Goal: Task Accomplishment & Management: Use online tool/utility

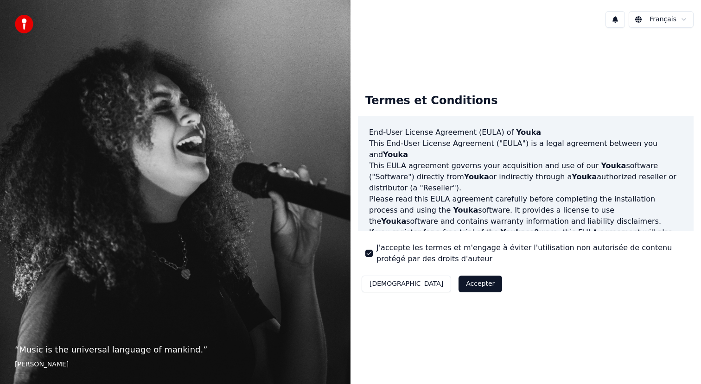
click at [458, 280] on button "Accepter" at bounding box center [480, 284] width 44 height 17
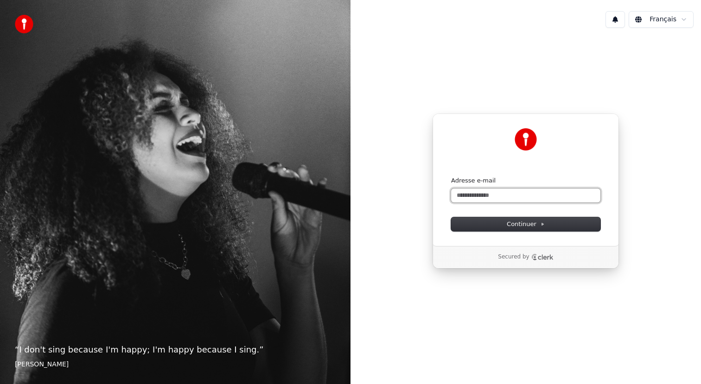
click at [529, 196] on input "Adresse e-mail" at bounding box center [525, 196] width 149 height 14
click at [522, 219] on button "Continuer" at bounding box center [525, 224] width 149 height 14
type input "**********"
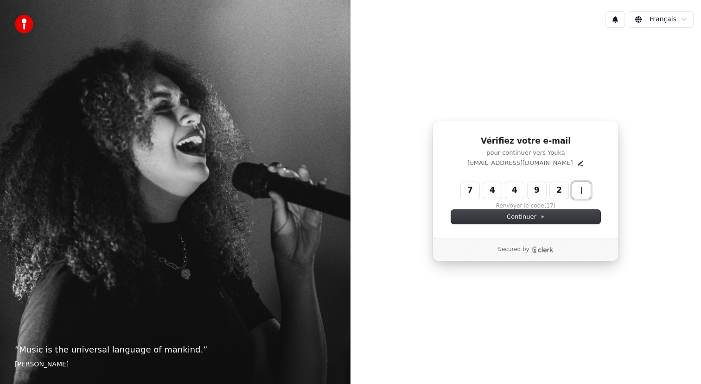
type input "******"
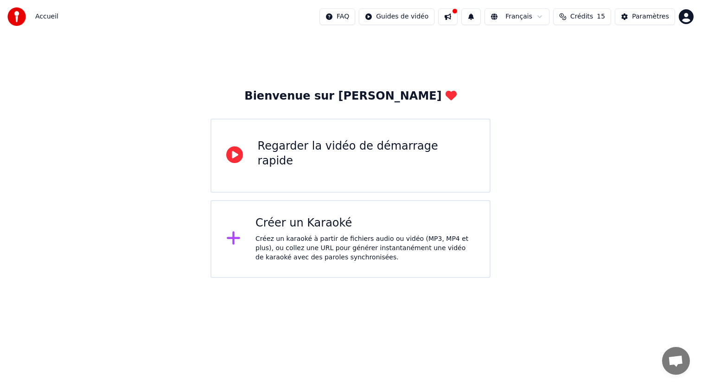
click at [382, 231] on div "Créer un Karaoké Créez un karaoké à partir de fichiers audio ou vidéo (MP3, MP4…" at bounding box center [364, 239] width 219 height 46
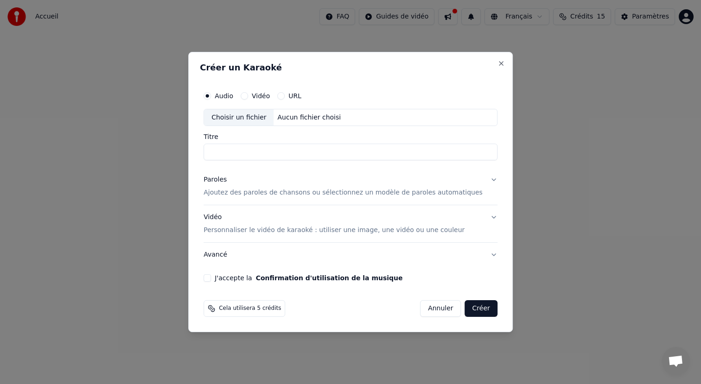
click at [403, 156] on input "Titre" at bounding box center [350, 152] width 294 height 17
type input "**********"
click at [248, 97] on button "Vidéo" at bounding box center [243, 95] width 7 height 7
click at [223, 100] on div "Audio Vidéo URL" at bounding box center [350, 96] width 294 height 19
click at [211, 95] on button "Audio" at bounding box center [206, 95] width 7 height 7
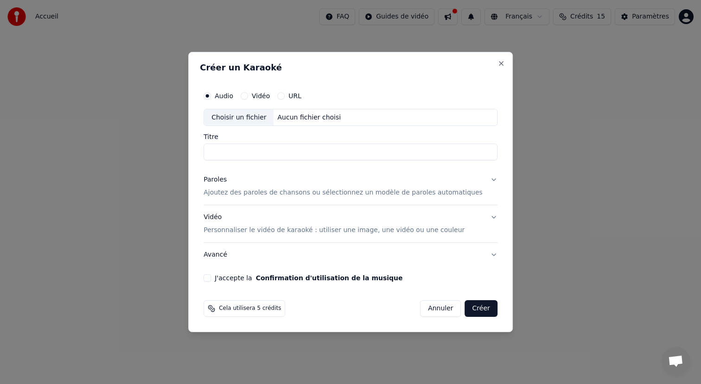
click at [229, 118] on div "Choisir un fichier" at bounding box center [238, 117] width 69 height 17
click at [483, 180] on button "Paroles Ajoutez des paroles de chansons ou sélectionnez un modèle de paroles au…" at bounding box center [350, 186] width 294 height 37
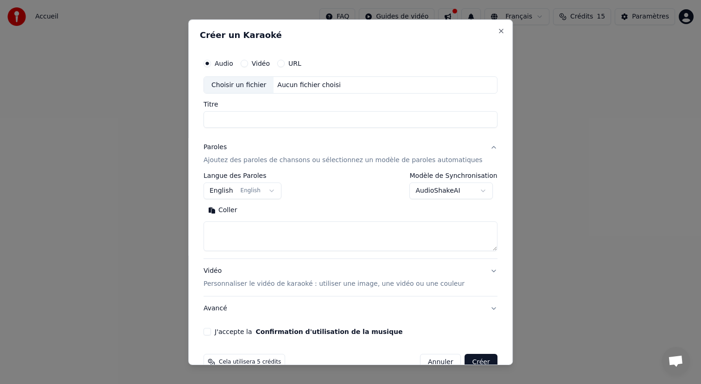
click at [486, 145] on button "Paroles Ajoutez des paroles de chansons ou sélectionnez un modèle de paroles au…" at bounding box center [350, 153] width 294 height 37
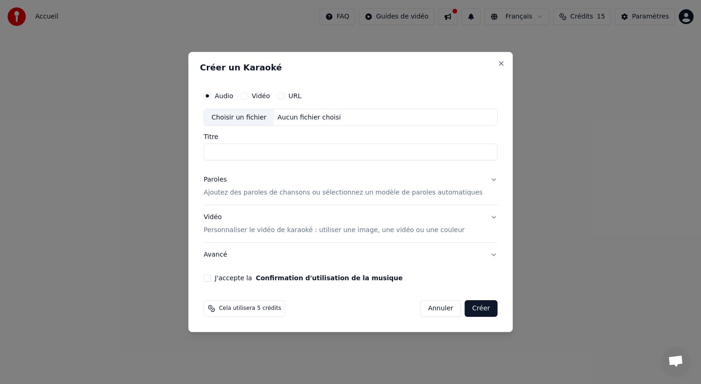
click at [483, 221] on button "Vidéo Personnaliser le vidéo de karaoké : utiliser une image, une vidéo ou une …" at bounding box center [350, 224] width 294 height 37
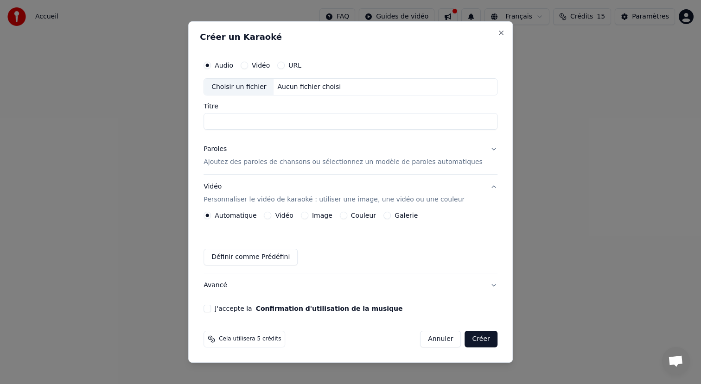
click at [485, 186] on button "Vidéo Personnaliser le vidéo de karaoké : utiliser une image, une vidéo ou une …" at bounding box center [350, 193] width 294 height 37
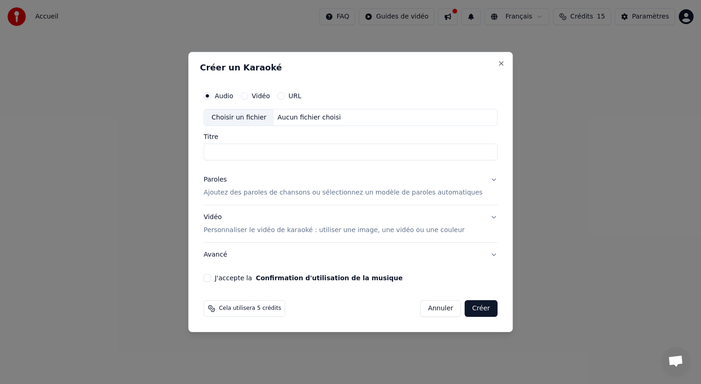
click at [261, 112] on div "Choisir un fichier" at bounding box center [238, 117] width 69 height 17
click at [377, 157] on input "Titre" at bounding box center [350, 152] width 294 height 17
click at [336, 191] on p "Ajoutez des paroles de chansons ou sélectionnez un modèle de paroles automatiqu…" at bounding box center [342, 193] width 279 height 9
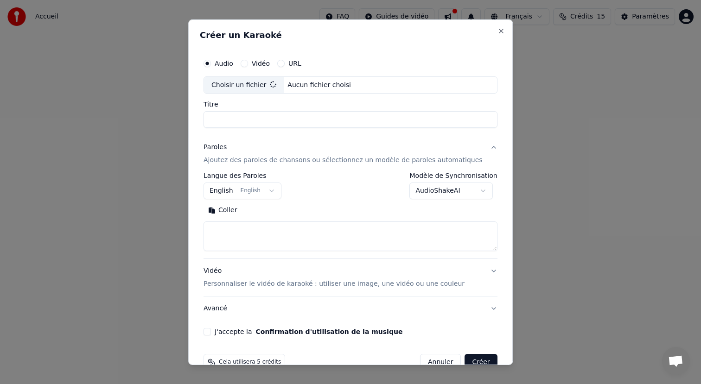
click at [374, 243] on textarea at bounding box center [350, 236] width 294 height 30
click at [445, 193] on body "**********" at bounding box center [350, 139] width 701 height 278
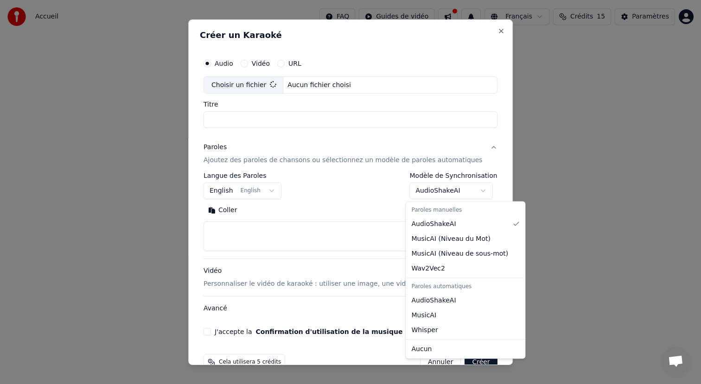
type input "**********"
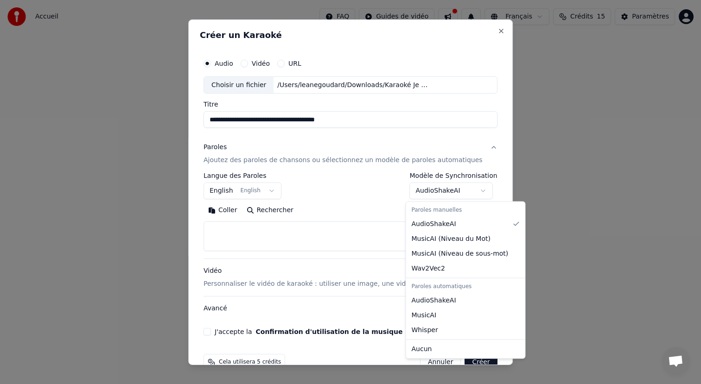
click at [376, 239] on body "**********" at bounding box center [350, 139] width 701 height 278
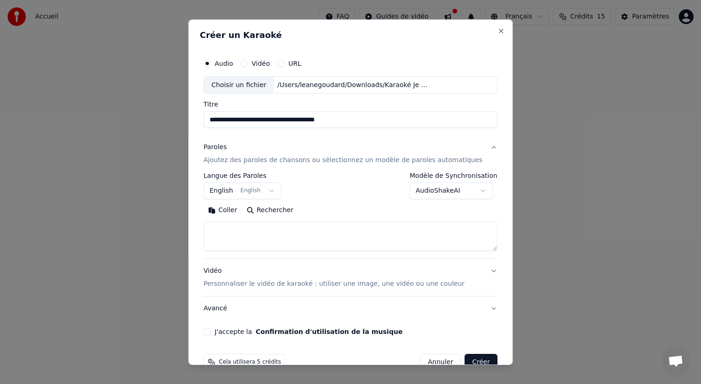
click at [362, 239] on textarea at bounding box center [350, 236] width 294 height 30
click at [291, 215] on button "Rechercher" at bounding box center [270, 210] width 56 height 15
click at [259, 228] on textarea at bounding box center [350, 236] width 294 height 30
click at [272, 193] on body "**********" at bounding box center [350, 139] width 701 height 278
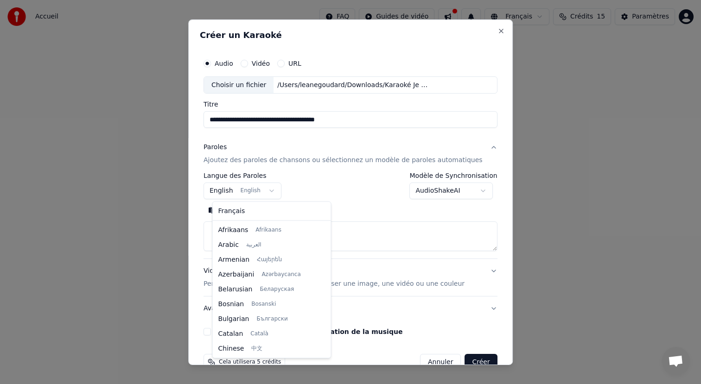
scroll to position [74, 0]
select select "**"
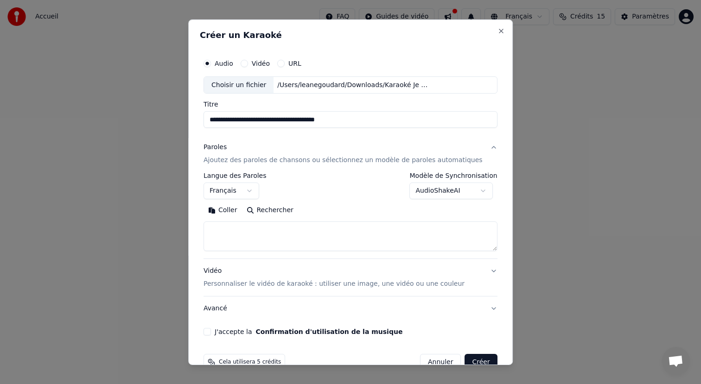
click at [258, 233] on textarea at bounding box center [350, 236] width 294 height 30
click at [253, 245] on textarea at bounding box center [350, 236] width 294 height 30
paste textarea "**********"
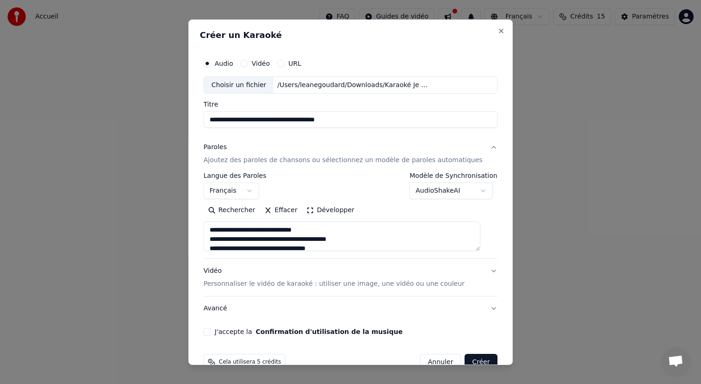
scroll to position [21, 0]
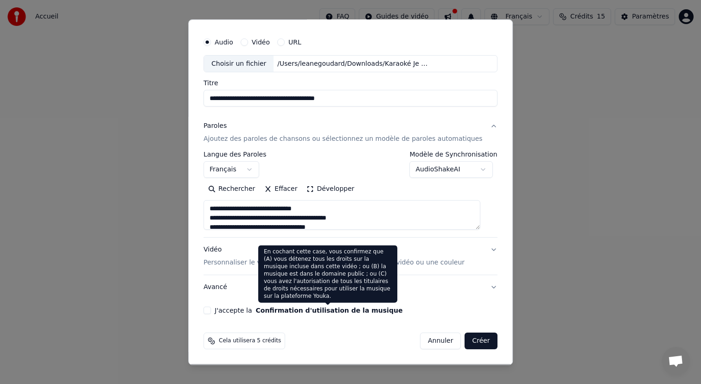
type textarea "**********"
click at [364, 314] on button "Confirmation d'utilisation de la musique" at bounding box center [329, 310] width 147 height 6
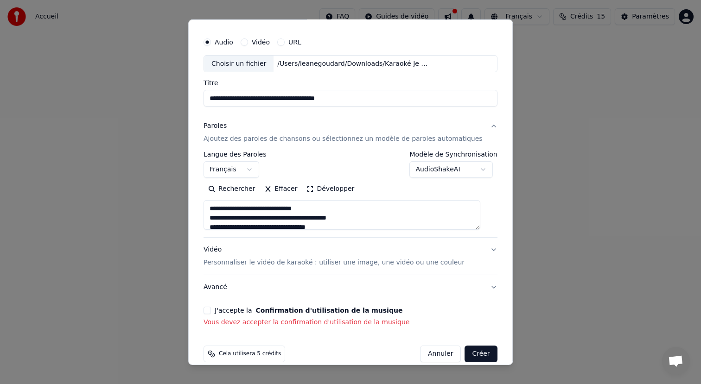
click at [211, 312] on button "J'accepte la Confirmation d'utilisation de la musique" at bounding box center [206, 310] width 7 height 7
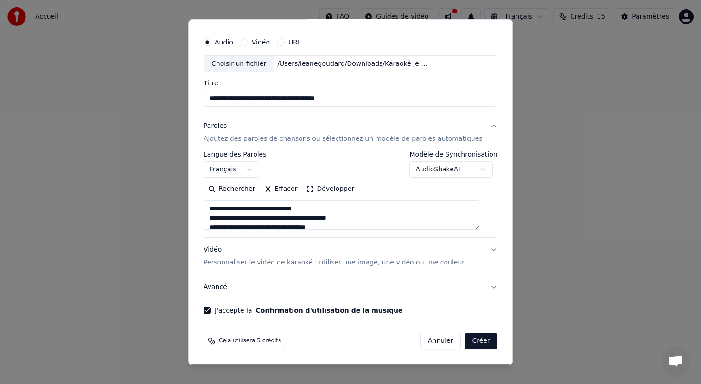
click at [309, 239] on button "Vidéo Personnaliser le vidéo de karaoké : utiliser une image, une vidéo ou une …" at bounding box center [350, 256] width 294 height 37
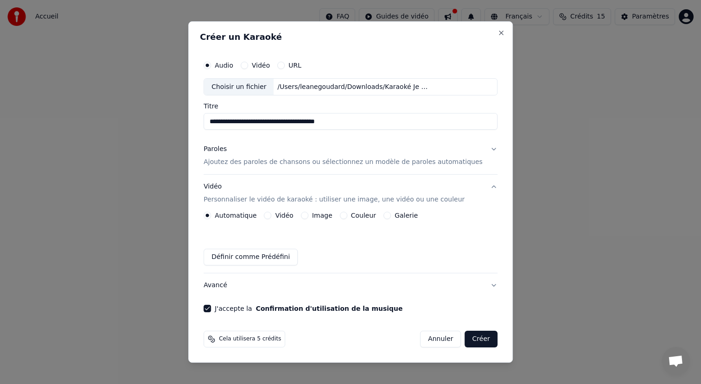
click at [315, 219] on div "Image" at bounding box center [317, 215] width 32 height 7
click at [476, 339] on button "Créer" at bounding box center [481, 339] width 32 height 17
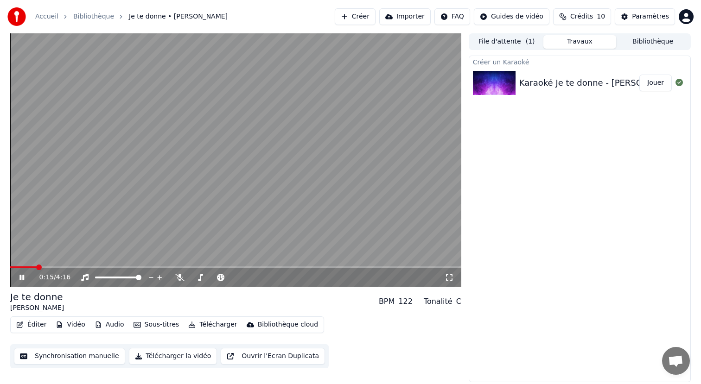
click at [37, 268] on span at bounding box center [23, 267] width 26 height 2
click at [72, 240] on video at bounding box center [235, 159] width 451 height 253
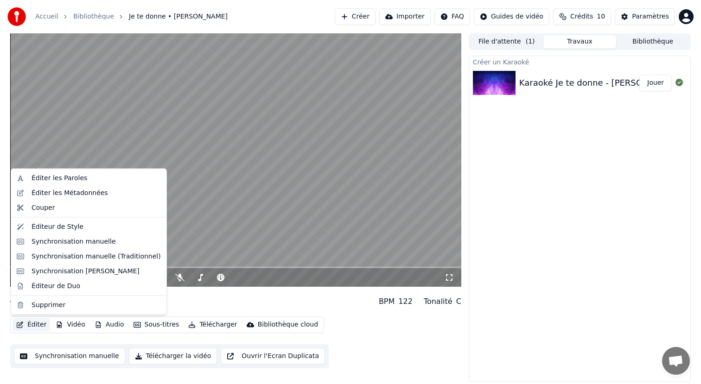
click at [44, 325] on button "Éditer" at bounding box center [32, 324] width 38 height 13
click at [143, 175] on div "Éditer les Paroles" at bounding box center [96, 178] width 129 height 9
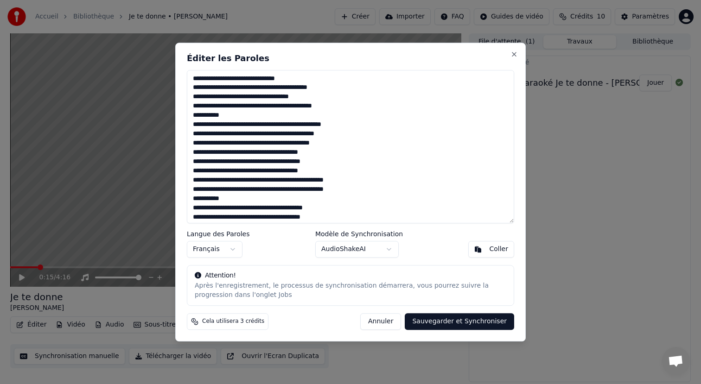
click at [193, 89] on textarea at bounding box center [350, 147] width 327 height 154
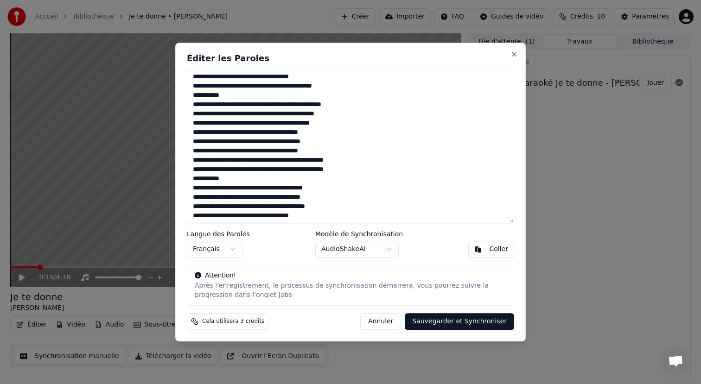
scroll to position [21, 0]
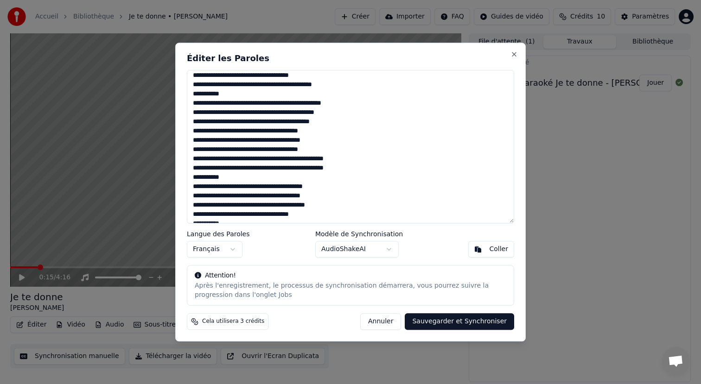
click at [342, 244] on body "Accueil Bibliothèque Je te donne • [PERSON_NAME] Créer Importer FAQ Guides de v…" at bounding box center [350, 192] width 701 height 384
click at [335, 248] on body "Accueil Bibliothèque Je te donne • [PERSON_NAME] Créer Importer FAQ Guides de v…" at bounding box center [350, 192] width 701 height 384
click at [377, 322] on button "Annuler" at bounding box center [380, 321] width 41 height 17
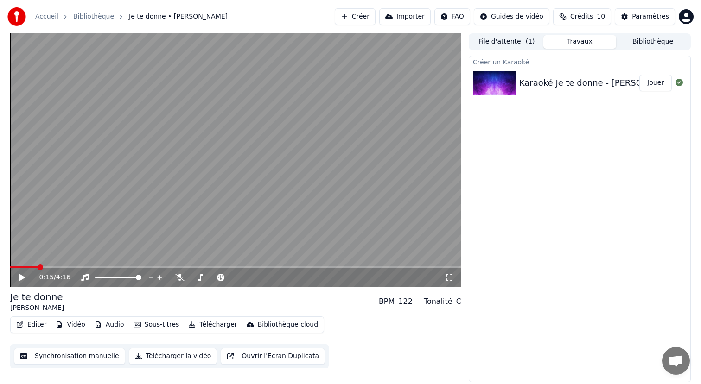
click at [23, 268] on span at bounding box center [23, 267] width 27 height 2
click at [13, 267] on span at bounding box center [16, 268] width 6 height 6
click at [29, 282] on div "0:00 / 4:16" at bounding box center [235, 277] width 451 height 19
click at [20, 280] on icon at bounding box center [22, 277] width 6 height 6
click at [22, 279] on icon at bounding box center [29, 277] width 22 height 7
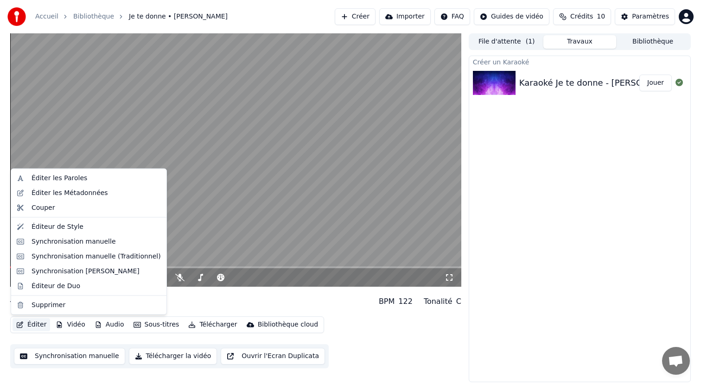
click at [43, 326] on button "Éditer" at bounding box center [32, 324] width 38 height 13
click at [129, 179] on div "Éditer les Paroles" at bounding box center [96, 178] width 129 height 9
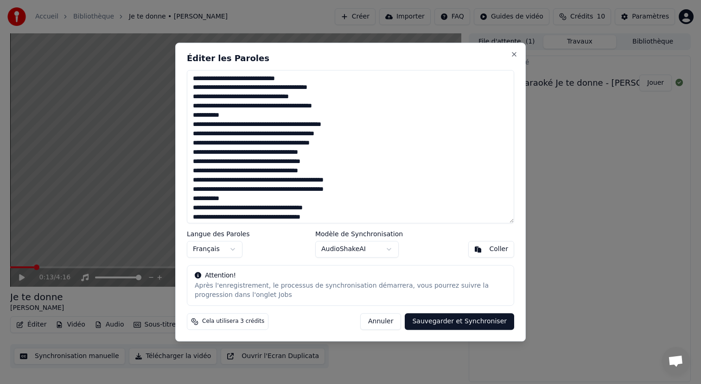
click at [191, 88] on textarea at bounding box center [350, 147] width 327 height 154
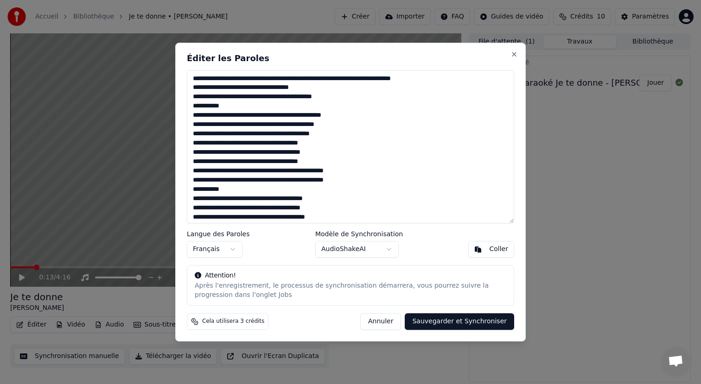
click at [193, 96] on textarea at bounding box center [350, 147] width 327 height 154
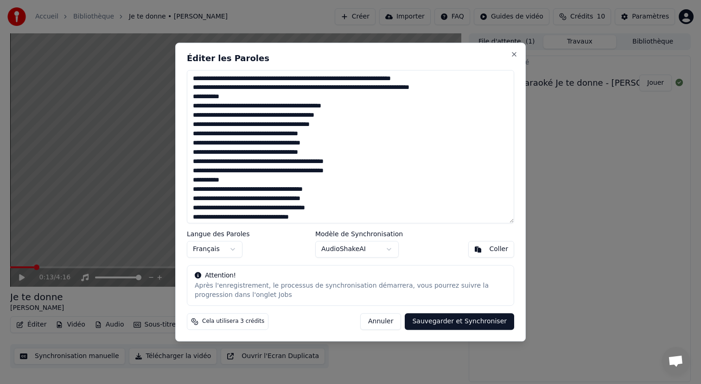
click at [208, 96] on textarea at bounding box center [350, 147] width 327 height 154
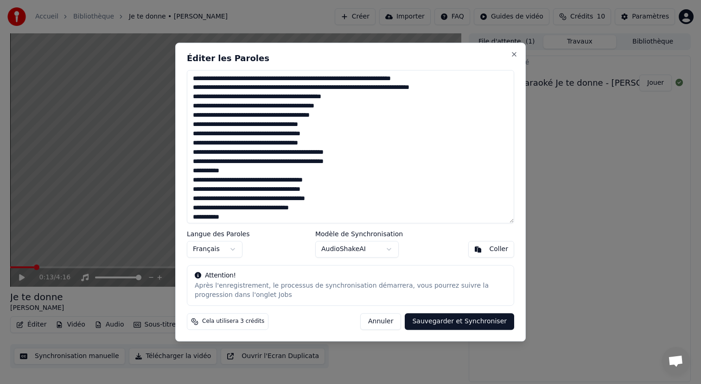
click at [194, 107] on textarea at bounding box center [350, 147] width 327 height 154
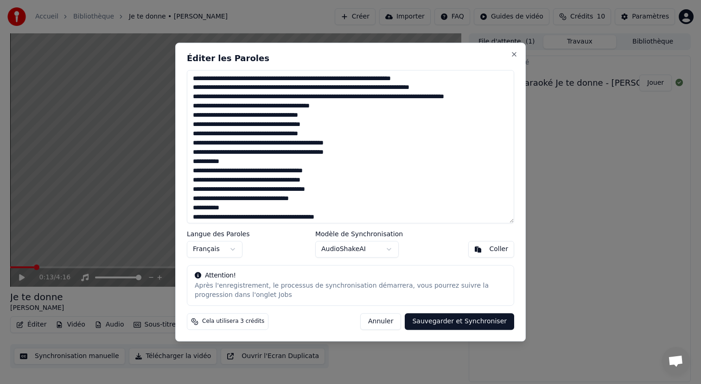
click at [191, 115] on textarea at bounding box center [350, 147] width 327 height 154
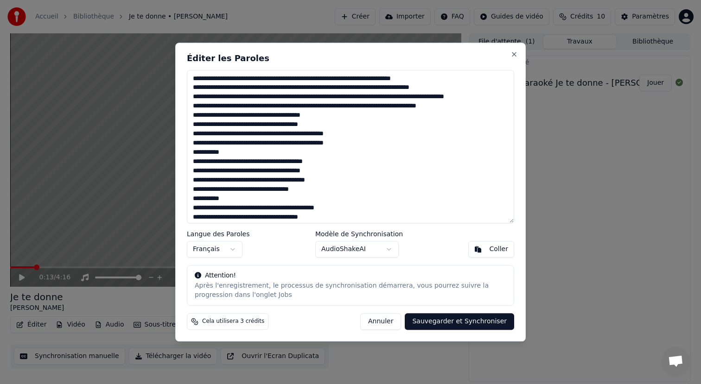
click at [194, 126] on textarea at bounding box center [350, 147] width 327 height 154
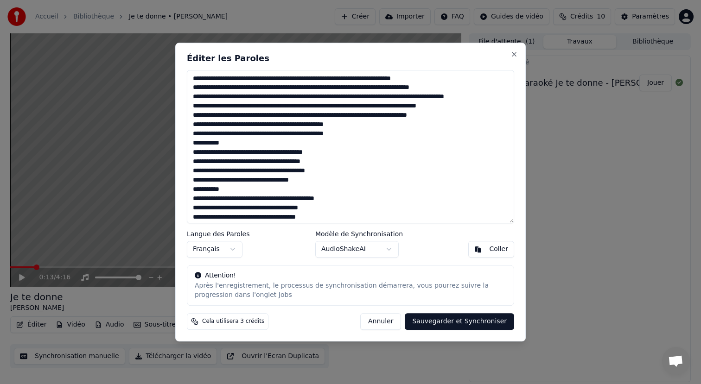
click at [198, 126] on textarea at bounding box center [350, 147] width 327 height 154
click at [194, 126] on textarea at bounding box center [350, 147] width 327 height 154
click at [192, 138] on textarea at bounding box center [350, 147] width 327 height 154
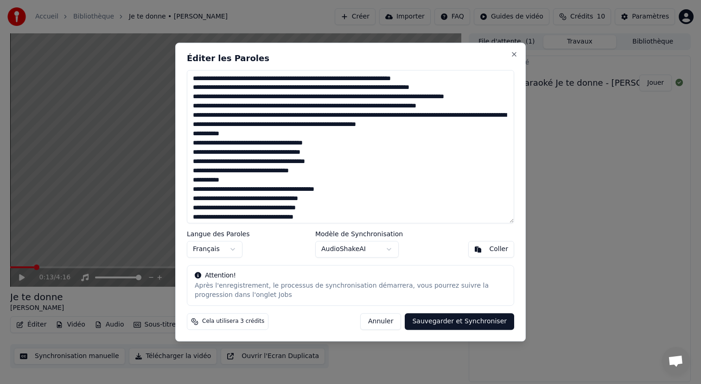
click at [466, 115] on textarea at bounding box center [350, 147] width 327 height 154
click at [224, 135] on textarea at bounding box center [350, 147] width 327 height 154
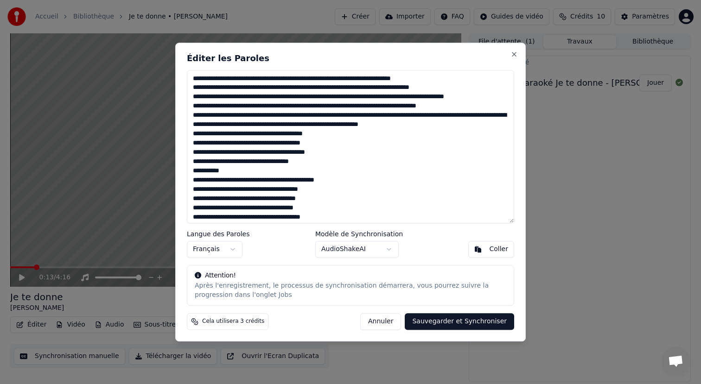
type textarea "**********"
click at [476, 325] on button "Sauvegarder et Synchroniser" at bounding box center [458, 321] width 109 height 17
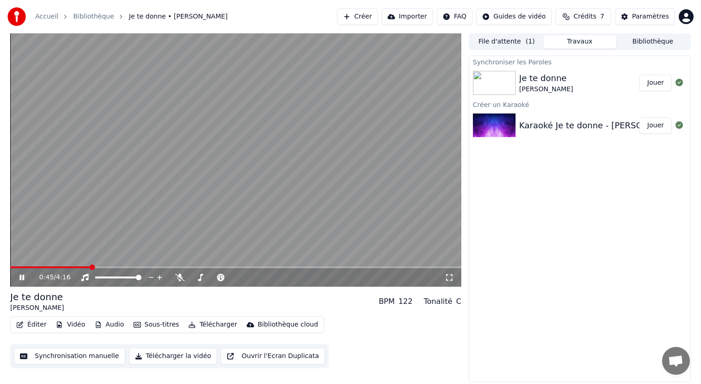
click at [16, 267] on span at bounding box center [50, 267] width 80 height 2
click at [36, 330] on button "Éditer" at bounding box center [32, 324] width 38 height 13
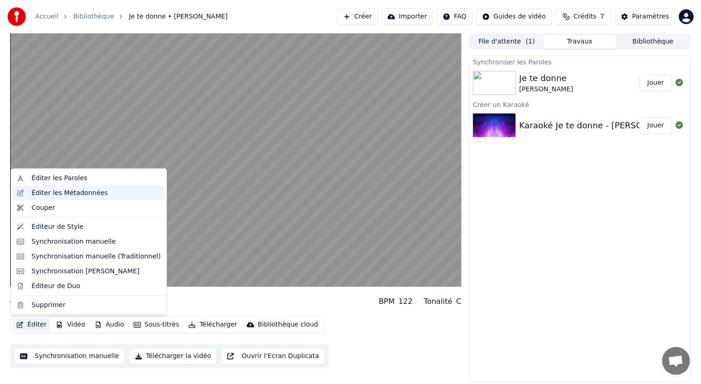
click at [139, 186] on div "Éditer les Métadonnées" at bounding box center [89, 192] width 152 height 15
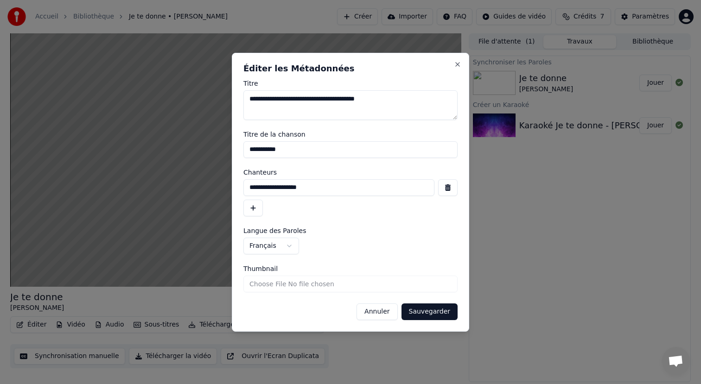
click at [455, 68] on h2 "Éditer les Métadonnées" at bounding box center [350, 68] width 214 height 8
click at [455, 66] on button "Close" at bounding box center [457, 64] width 7 height 7
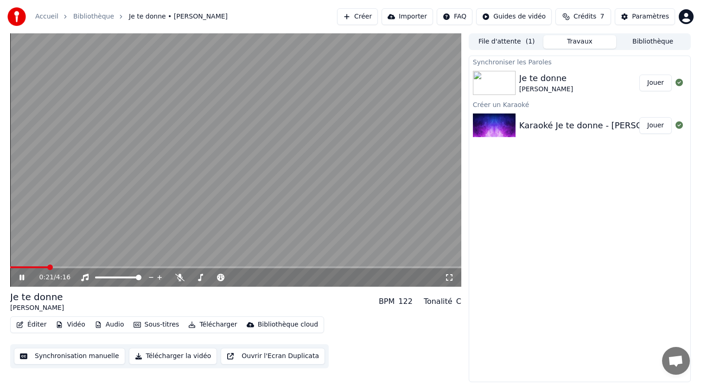
click at [31, 310] on div "[PERSON_NAME]" at bounding box center [37, 307] width 54 height 9
click at [31, 321] on button "Éditer" at bounding box center [32, 324] width 38 height 13
click at [50, 347] on div "Synchronisation manuelle Télécharger la vidéo Ouvrir l'Ecran Duplicata" at bounding box center [169, 356] width 318 height 24
click at [48, 354] on button "Synchronisation manuelle" at bounding box center [69, 356] width 111 height 17
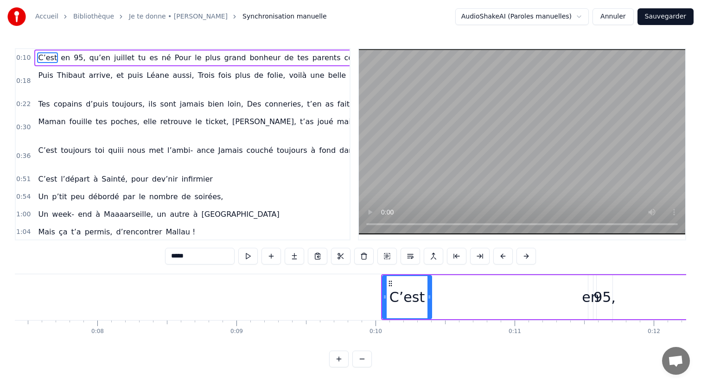
scroll to position [0, 1047]
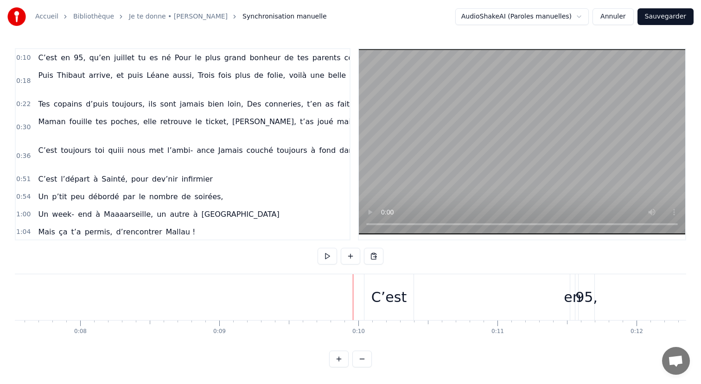
click at [376, 297] on div "C’est" at bounding box center [388, 297] width 35 height 21
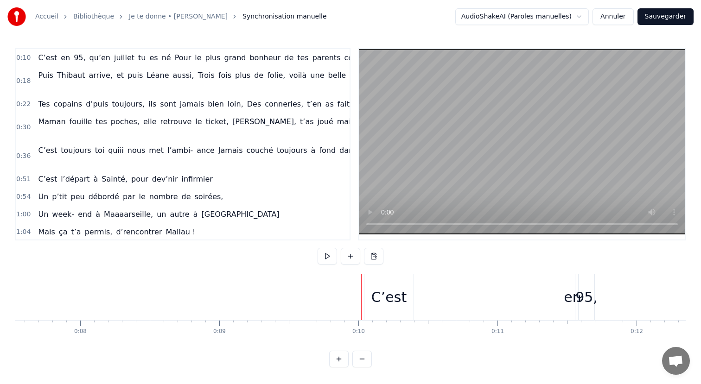
click at [376, 296] on div "C’est" at bounding box center [388, 297] width 35 height 21
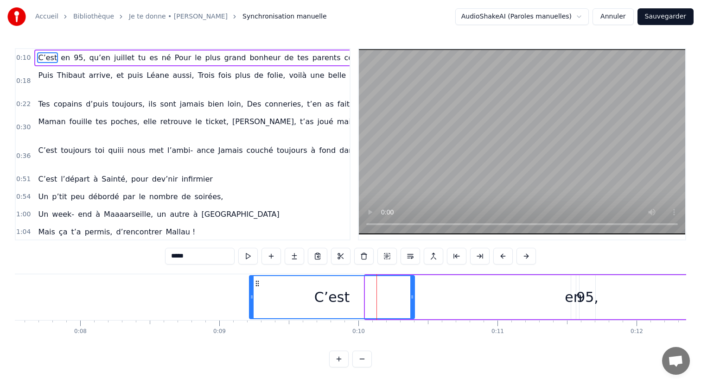
drag, startPoint x: 368, startPoint y: 301, endPoint x: 252, endPoint y: 307, distance: 116.0
click at [252, 307] on div at bounding box center [252, 297] width 4 height 42
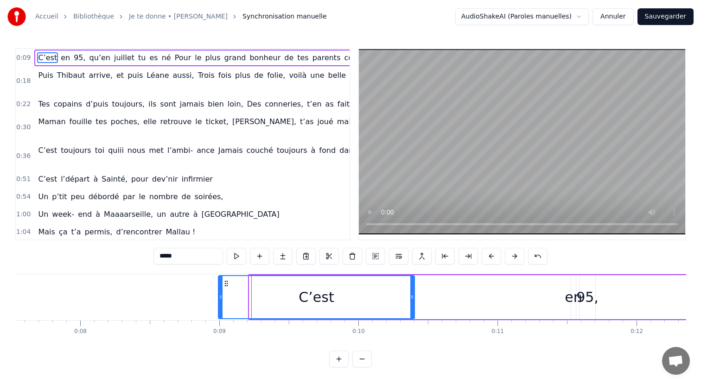
drag, startPoint x: 252, startPoint y: 307, endPoint x: 221, endPoint y: 311, distance: 31.3
click at [221, 311] on div at bounding box center [221, 297] width 4 height 42
click at [304, 297] on div "C’est" at bounding box center [315, 297] width 35 height 21
click at [64, 58] on span "en" at bounding box center [65, 57] width 11 height 11
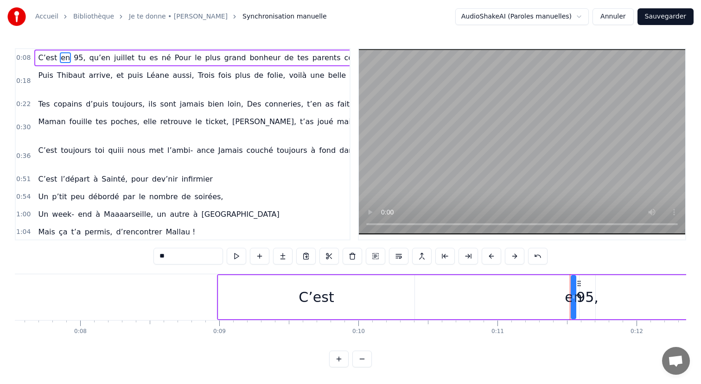
click at [49, 60] on span "C’est" at bounding box center [47, 57] width 21 height 11
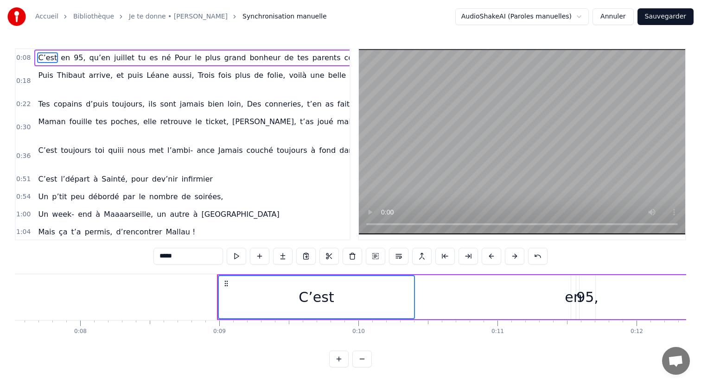
click at [67, 57] on span "en" at bounding box center [65, 57] width 11 height 11
click at [74, 56] on span "95," at bounding box center [79, 57] width 13 height 11
click at [236, 258] on input "*****" at bounding box center [211, 256] width 69 height 17
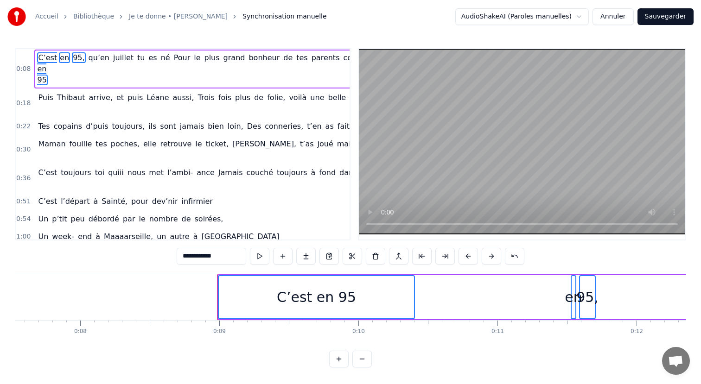
type input "**********"
click at [92, 83] on span "qu’en" at bounding box center [99, 68] width 23 height 33
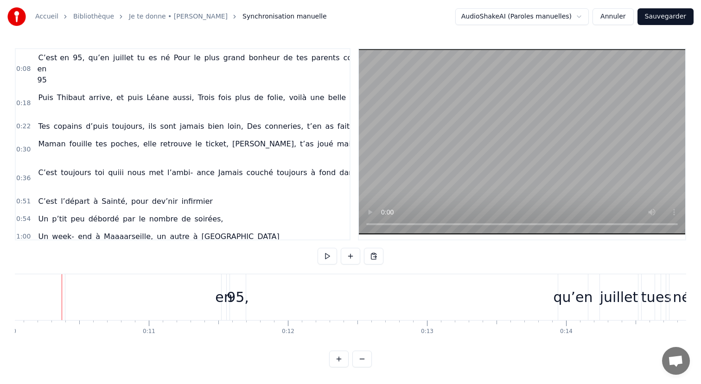
scroll to position [0, 1396]
click at [233, 306] on div "95," at bounding box center [237, 297] width 22 height 21
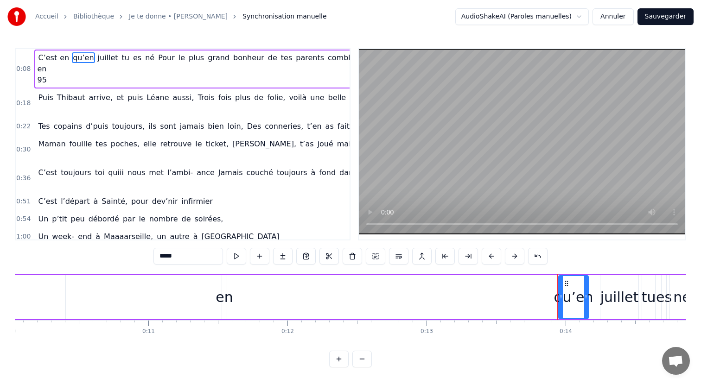
type input "*******"
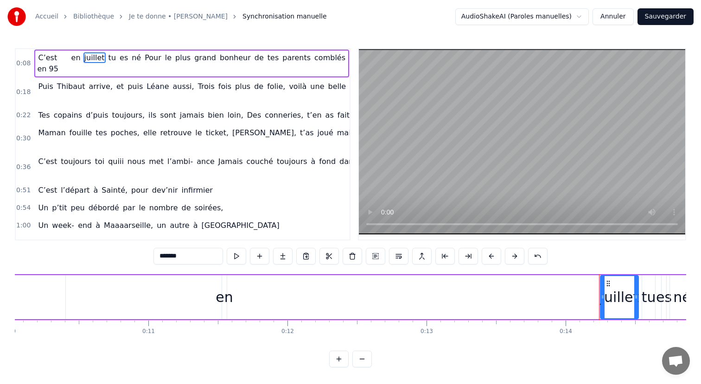
drag, startPoint x: 185, startPoint y: 283, endPoint x: 684, endPoint y: 309, distance: 500.1
click at [680, 306] on div "C’est en 95 en juillet tu es né Pour le plus grand bonheur de tes parents combl…" at bounding box center [473, 297] width 1211 height 46
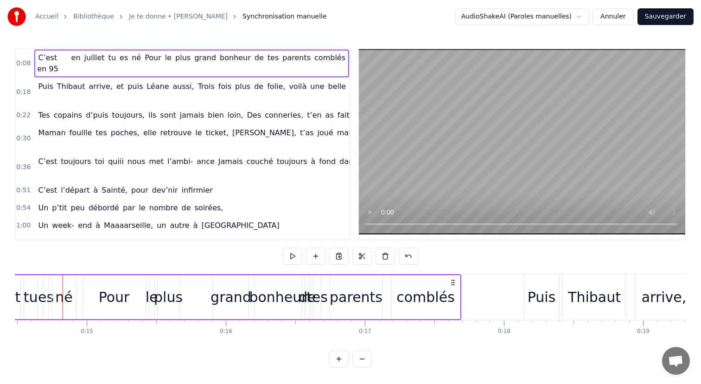
click at [91, 94] on div "Puis [PERSON_NAME] arrive, et puis [PERSON_NAME] aussi, Trois fois plus de foli…" at bounding box center [204, 92] width 341 height 28
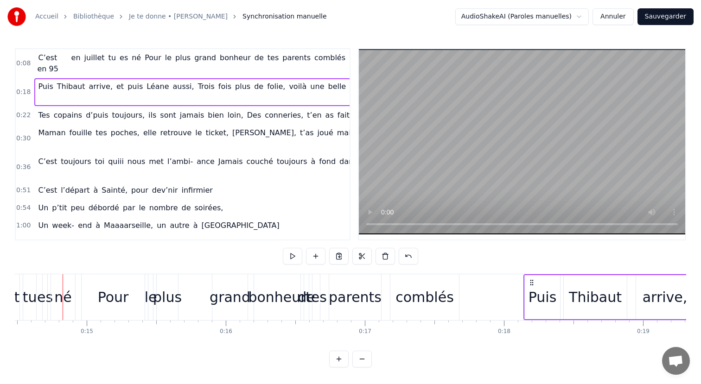
scroll to position [0, 2015]
click at [82, 58] on span "en" at bounding box center [75, 57] width 11 height 11
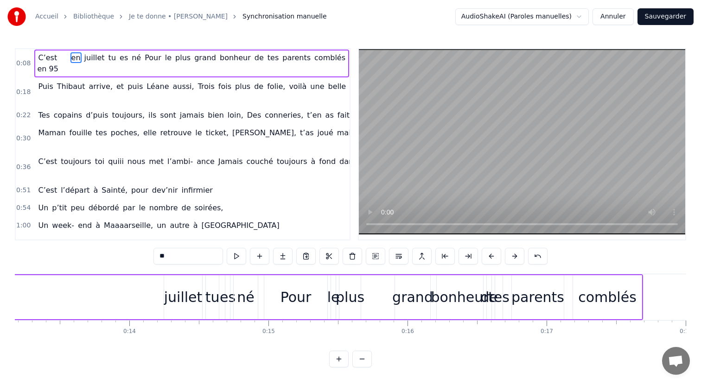
click at [88, 81] on span "arrive," at bounding box center [101, 86] width 26 height 11
type input "*******"
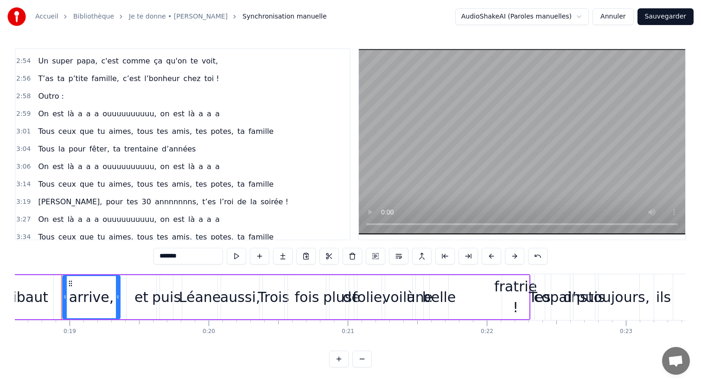
scroll to position [600, 0]
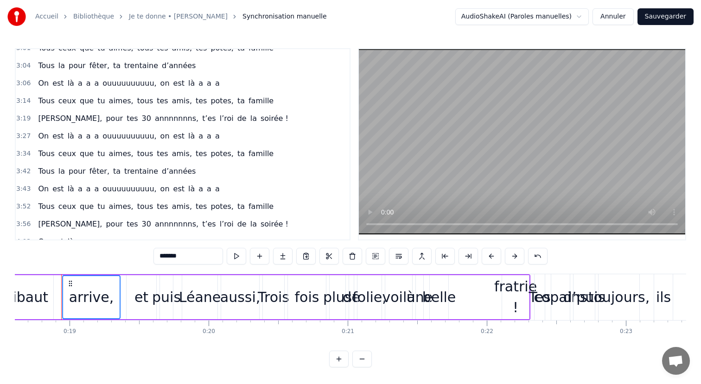
click at [52, 236] on span "est" at bounding box center [57, 241] width 13 height 11
click at [76, 216] on div "[PERSON_NAME], pour tes 30 annnnnnns, t’es l’roi de la soirée !" at bounding box center [162, 224] width 257 height 17
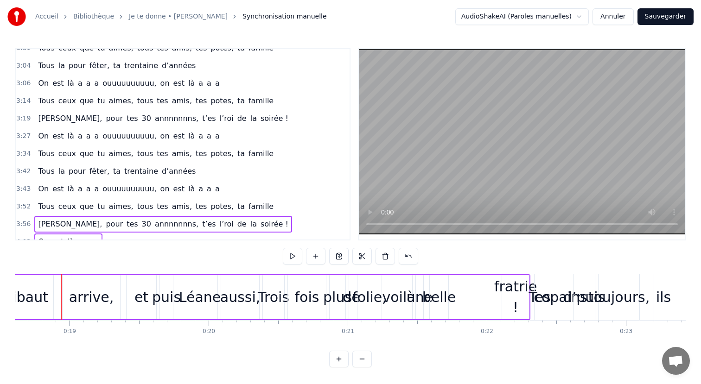
click at [83, 201] on span "que" at bounding box center [87, 206] width 16 height 11
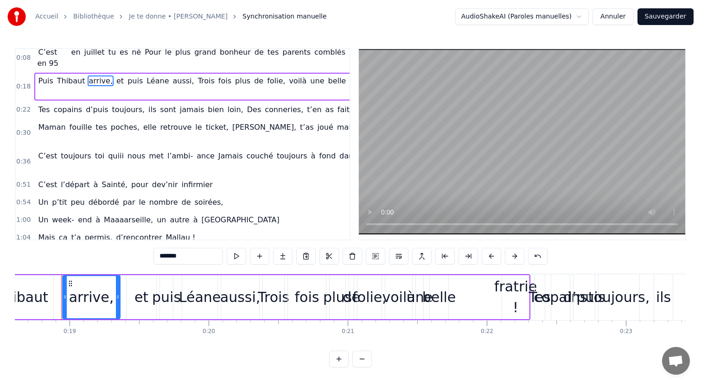
scroll to position [0, 0]
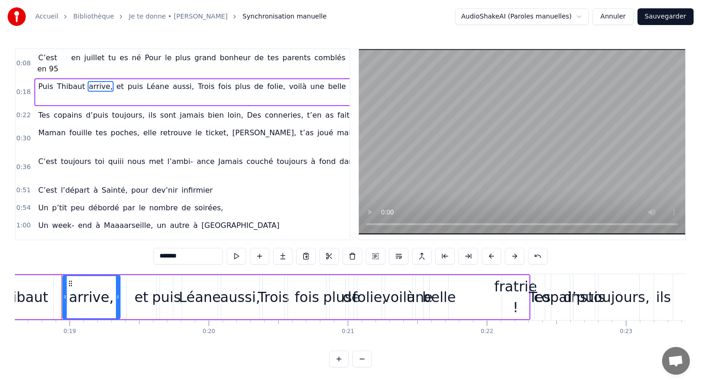
click at [103, 89] on span "arrive," at bounding box center [101, 92] width 26 height 22
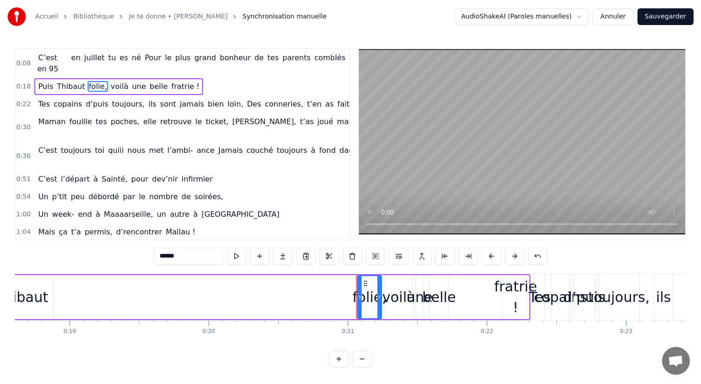
click at [43, 81] on span "Puis" at bounding box center [45, 86] width 17 height 11
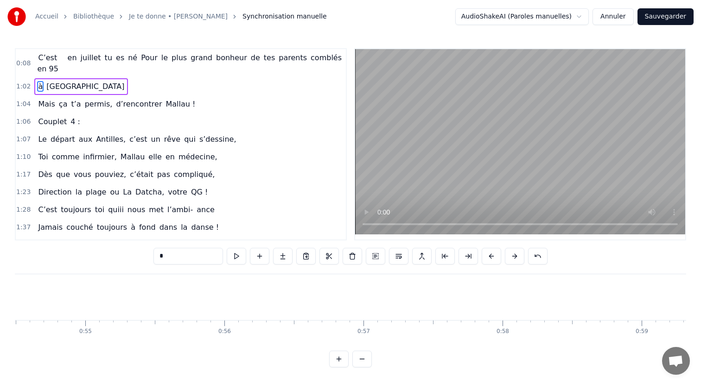
type input "********"
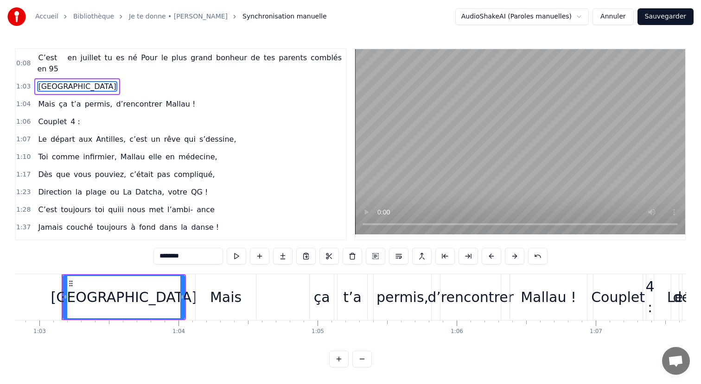
scroll to position [0, 8733]
drag, startPoint x: 27, startPoint y: 71, endPoint x: 213, endPoint y: 224, distance: 240.0
click at [213, 226] on div "0:08 C’est en 95 en juillet tu es né Pour le plus grand bonheur de tes parents …" at bounding box center [181, 144] width 332 height 192
drag, startPoint x: 248, startPoint y: 234, endPoint x: 75, endPoint y: 120, distance: 207.9
click at [75, 118] on div "0:08 C’est en 95 en juillet tu es né Pour le plus grand bonheur de tes parents …" at bounding box center [181, 144] width 332 height 192
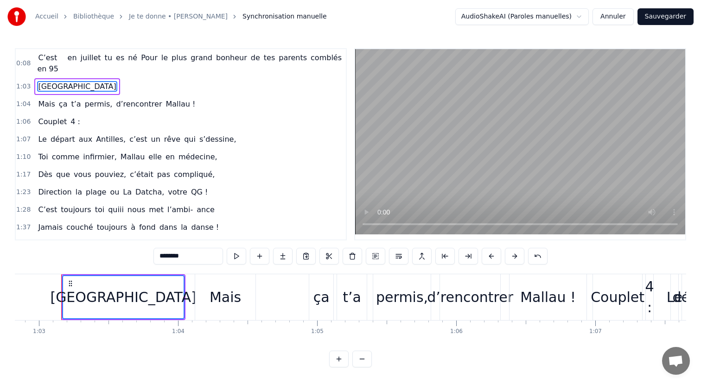
click at [76, 131] on div "1:07 Le départ aux [GEOGRAPHIC_DATA], c’est un rêve qui s’dessine," at bounding box center [181, 140] width 330 height 18
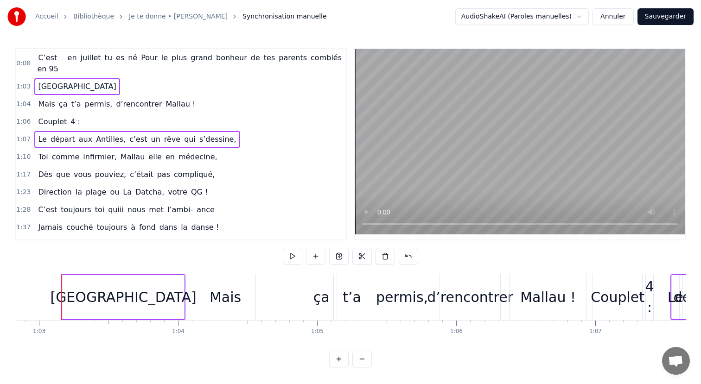
click at [59, 62] on span "C’est en 95" at bounding box center [48, 63] width 22 height 22
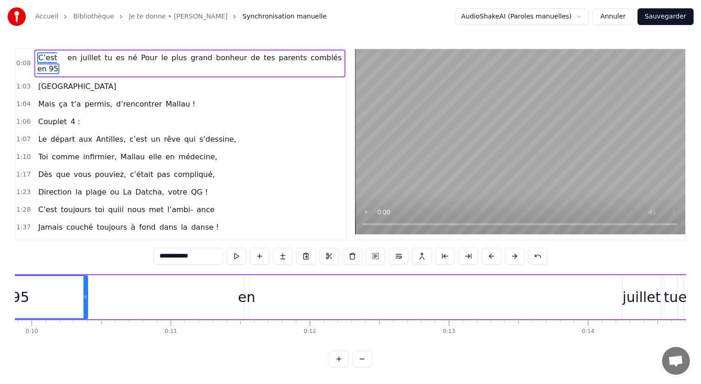
scroll to position [0, 1202]
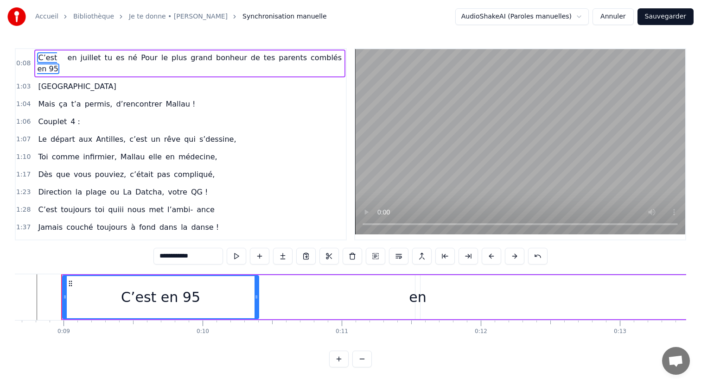
click at [59, 58] on span "C’est en 95" at bounding box center [48, 63] width 22 height 22
click at [59, 57] on span "C’est en 95" at bounding box center [48, 63] width 22 height 22
click at [200, 255] on input "**********" at bounding box center [187, 256] width 69 height 17
type input "**********"
click at [310, 309] on div "C’est en 95 en juillet tu es né Pour le plus grand bonheur de tes parents combl…" at bounding box center [666, 297] width 1211 height 46
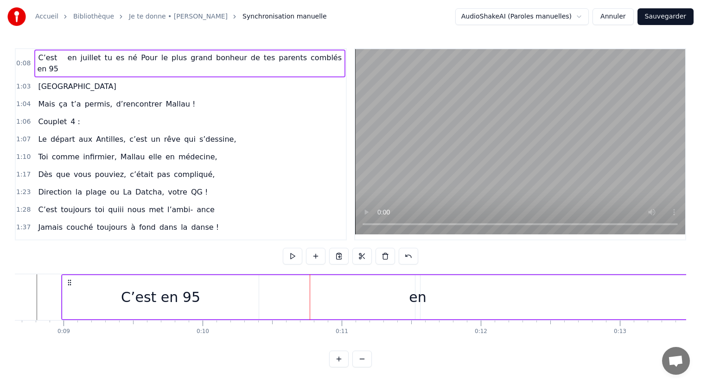
click at [258, 300] on div "C’est en 95" at bounding box center [161, 297] width 196 height 44
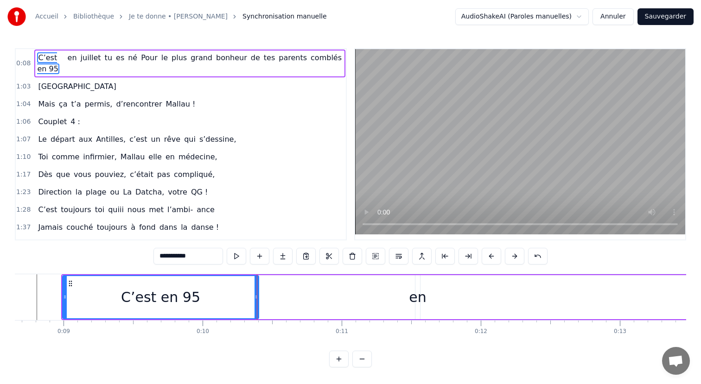
click at [260, 300] on div "C’est en 95 en juillet tu es né Pour le plus grand bonheur de tes parents combl…" at bounding box center [666, 297] width 1211 height 46
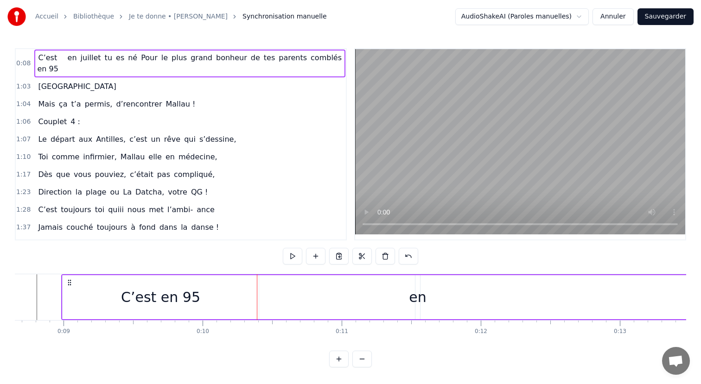
click at [258, 294] on div "C’est en 95" at bounding box center [161, 297] width 196 height 44
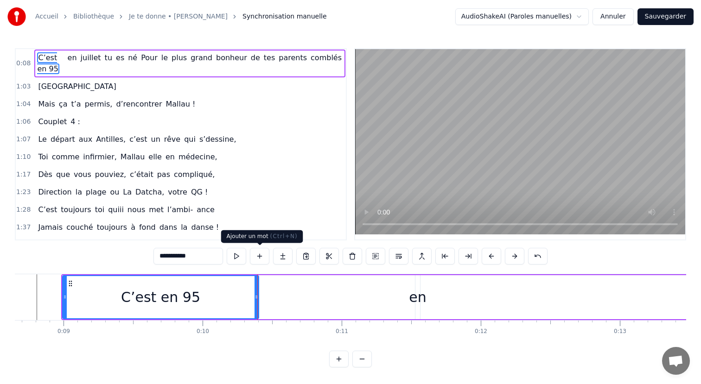
click at [260, 252] on button at bounding box center [259, 256] width 19 height 17
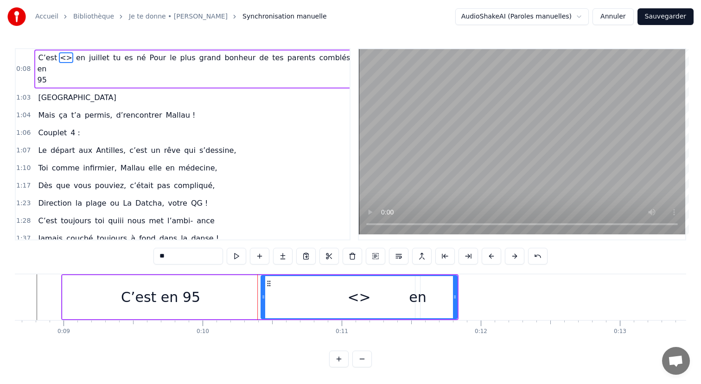
drag, startPoint x: 271, startPoint y: 294, endPoint x: 265, endPoint y: 295, distance: 5.6
click at [265, 295] on div "<>" at bounding box center [358, 297] width 195 height 42
click at [73, 60] on span "<>" at bounding box center [66, 57] width 14 height 11
click at [196, 253] on input "**" at bounding box center [187, 256] width 69 height 17
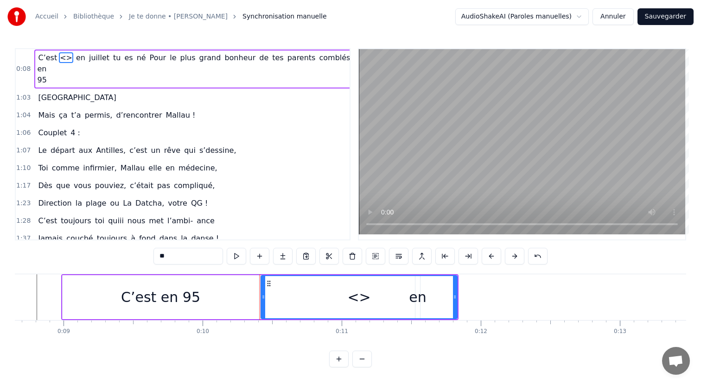
click at [196, 253] on input "**" at bounding box center [187, 256] width 69 height 17
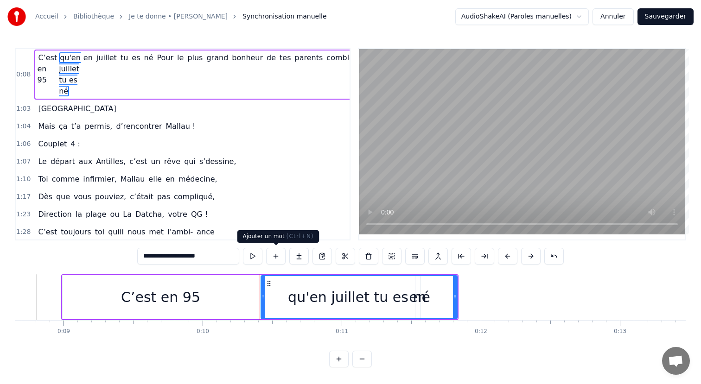
click at [74, 293] on div "C’est en 95" at bounding box center [161, 297] width 196 height 44
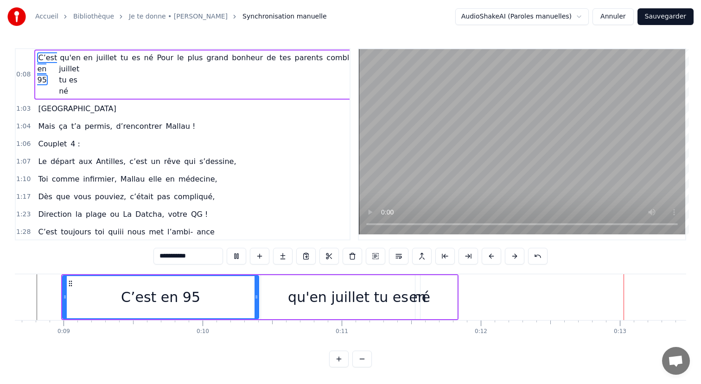
click at [101, 57] on span "juillet" at bounding box center [106, 57] width 22 height 11
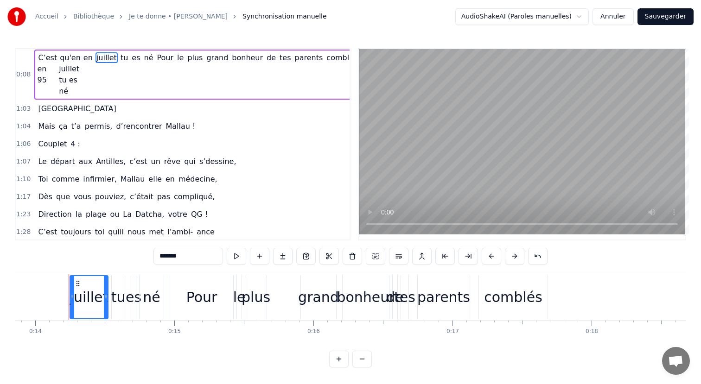
scroll to position [0, 1933]
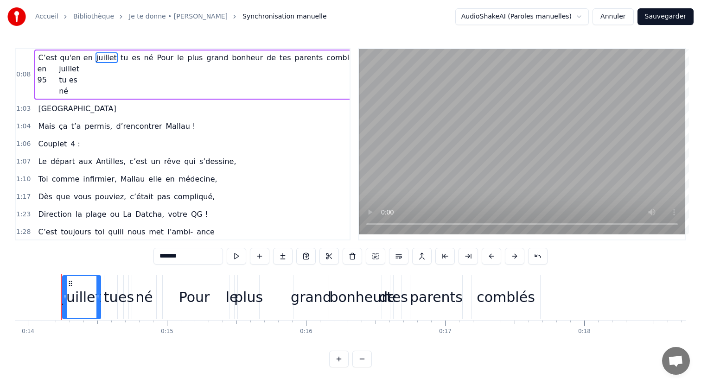
click at [59, 73] on span "qu'en juillet tu es né" at bounding box center [70, 74] width 22 height 44
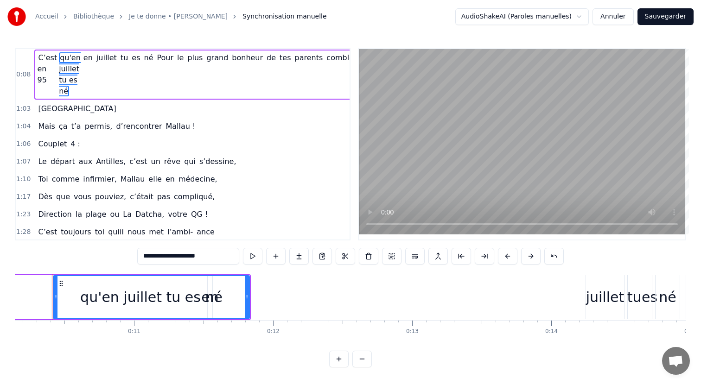
scroll to position [0, 1401]
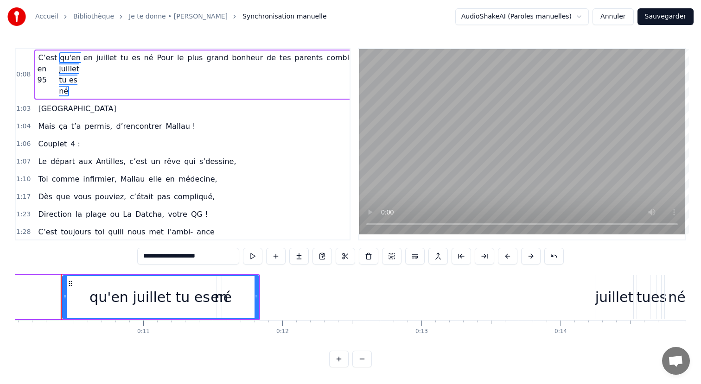
click at [151, 259] on input "**********" at bounding box center [188, 256] width 102 height 17
click at [152, 257] on input "**********" at bounding box center [188, 256] width 102 height 17
click at [159, 256] on input "**********" at bounding box center [187, 256] width 97 height 17
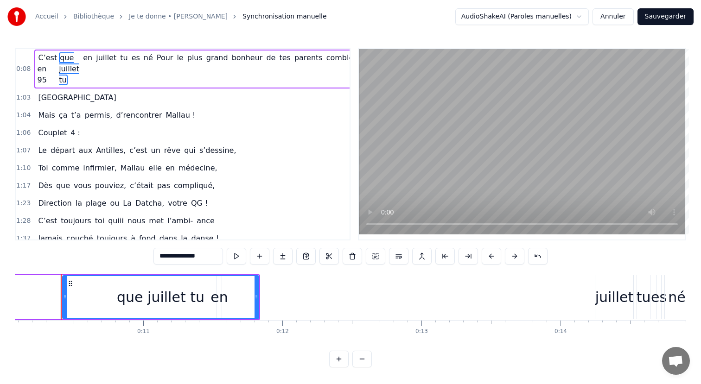
type input "**********"
click at [624, 17] on button "Annuler" at bounding box center [612, 16] width 41 height 17
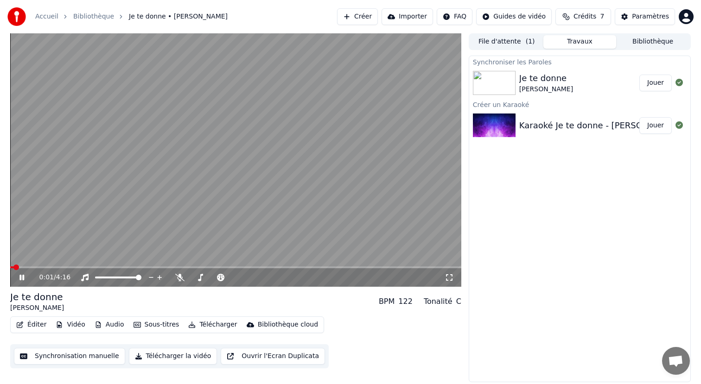
click at [56, 18] on link "Accueil" at bounding box center [46, 16] width 23 height 9
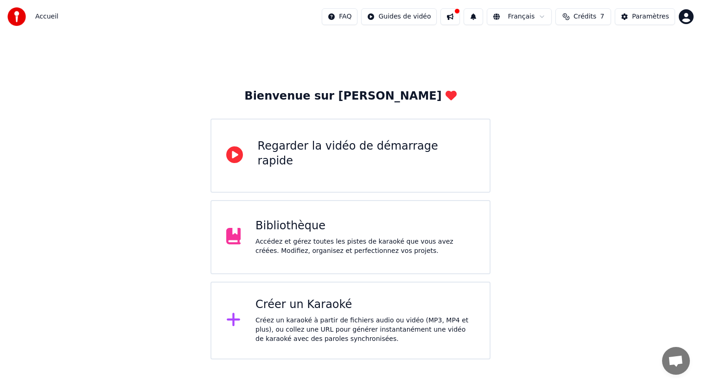
click at [343, 317] on div "Créez un karaoké à partir de fichiers audio ou vidéo (MP3, MP4 et plus), ou col…" at bounding box center [364, 330] width 219 height 28
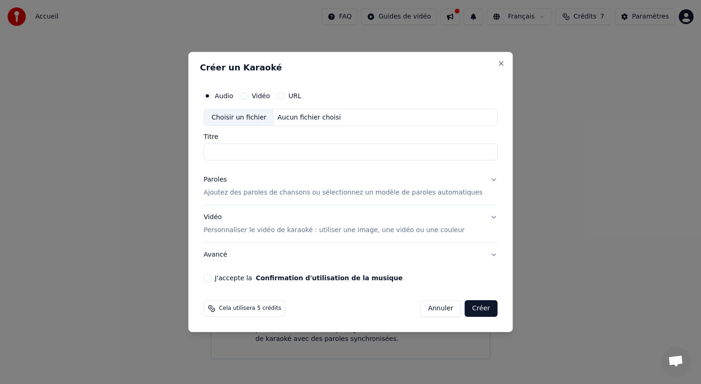
click at [226, 153] on input "Titre" at bounding box center [350, 152] width 294 height 17
click at [247, 152] on input "Titre" at bounding box center [350, 152] width 294 height 17
click at [267, 121] on div "Choisir un fichier" at bounding box center [238, 117] width 69 height 17
click at [255, 95] on div "Vidéo" at bounding box center [254, 95] width 29 height 7
click at [252, 100] on div "Audio Vidéo URL" at bounding box center [350, 96] width 294 height 19
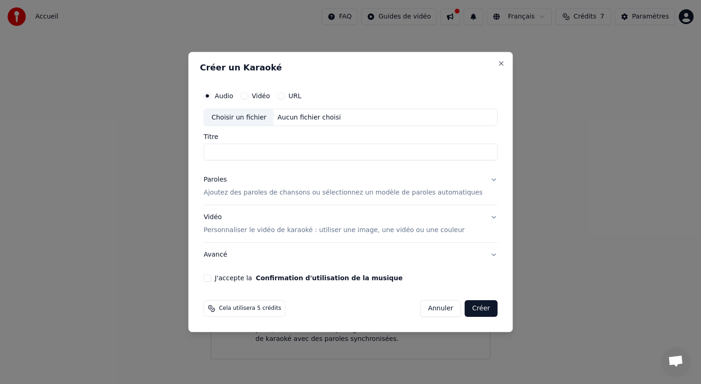
click at [248, 94] on button "Vidéo" at bounding box center [243, 95] width 7 height 7
click at [241, 119] on div "Choisir un fichier" at bounding box center [238, 117] width 69 height 17
click at [315, 193] on p "Ajoutez des paroles de chansons ou sélectionnez un modèle de paroles automatiqu…" at bounding box center [342, 193] width 279 height 9
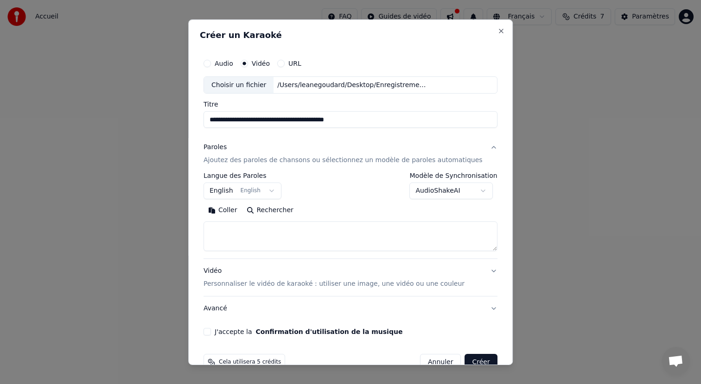
type input "**********"
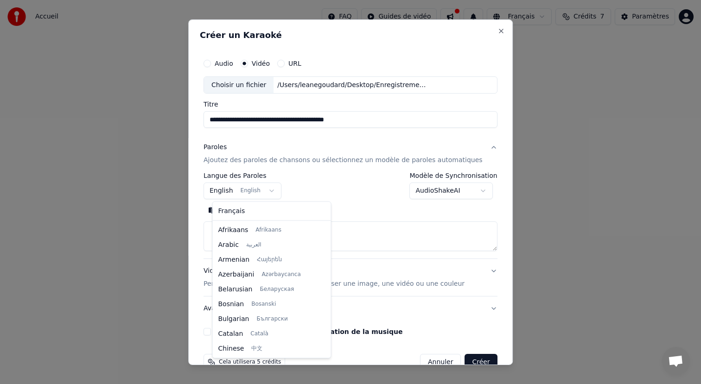
click at [263, 192] on body "**********" at bounding box center [350, 180] width 701 height 360
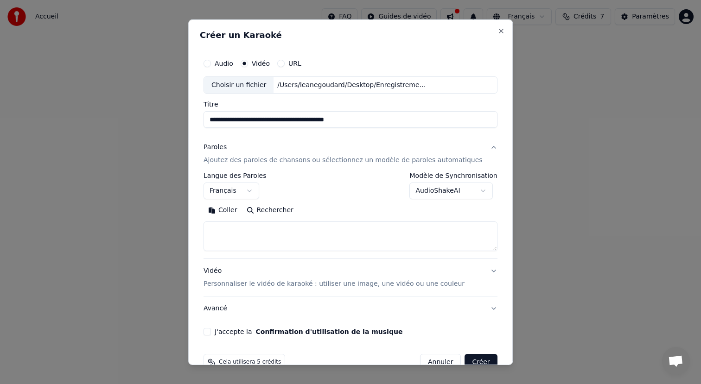
scroll to position [21, 0]
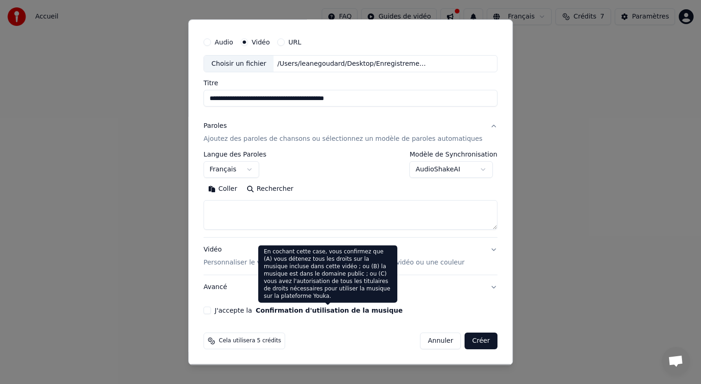
click at [368, 312] on button "Confirmation d'utilisation de la musique" at bounding box center [329, 310] width 147 height 6
select select "**"
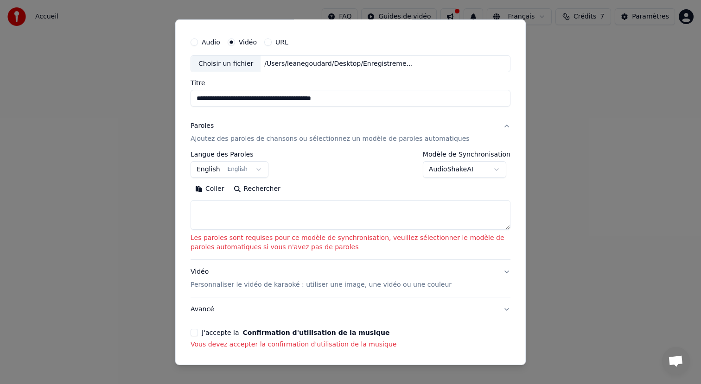
click at [448, 168] on body "**********" at bounding box center [350, 180] width 701 height 360
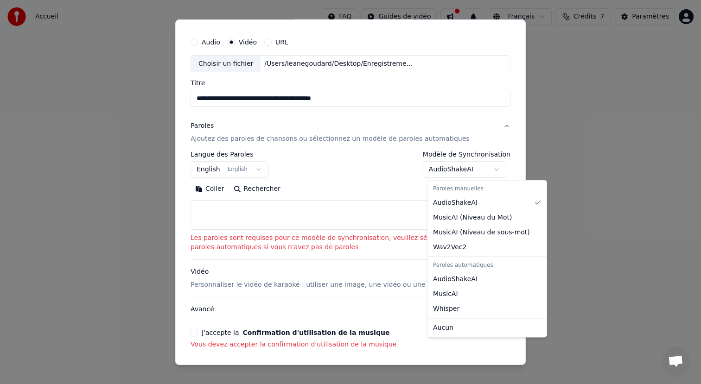
scroll to position [0, 0]
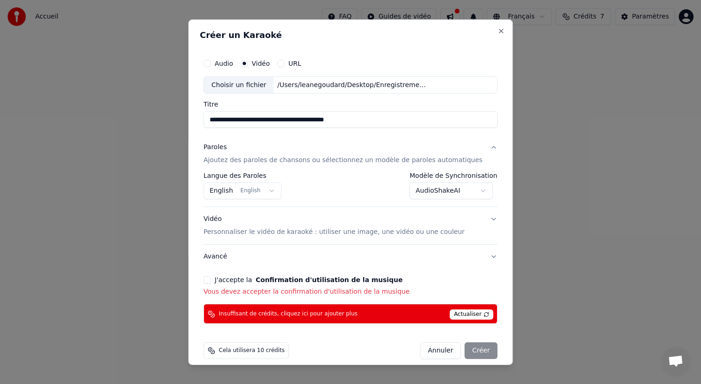
click at [211, 280] on button "J'accepte la Confirmation d'utilisation de la musique" at bounding box center [206, 279] width 7 height 7
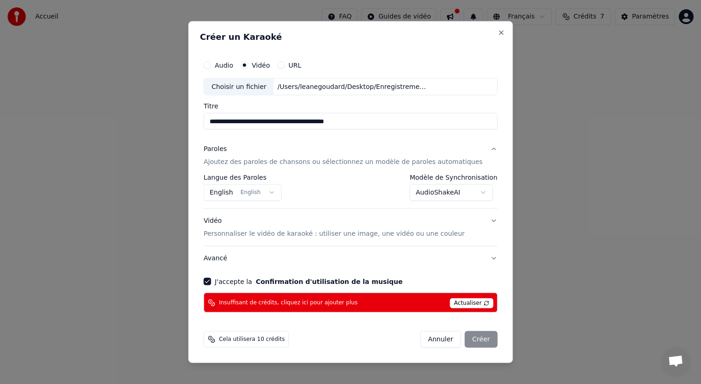
click at [474, 304] on span "Actualiser" at bounding box center [471, 303] width 44 height 10
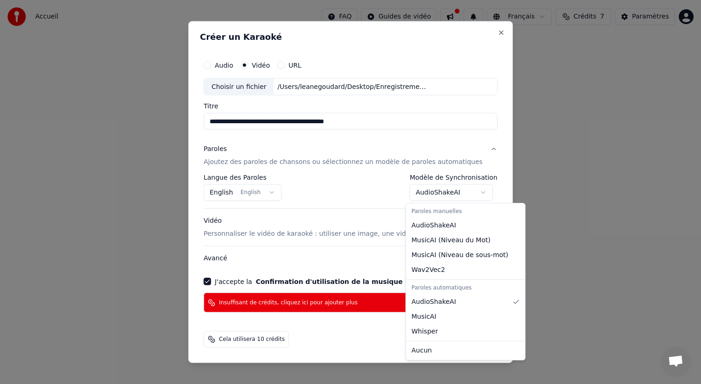
click at [453, 189] on body "**********" at bounding box center [350, 180] width 701 height 360
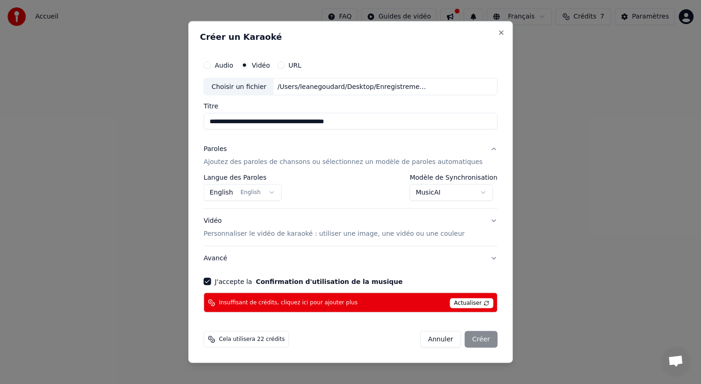
click at [454, 183] on div "**********" at bounding box center [454, 187] width 88 height 27
click at [497, 32] on button "Close" at bounding box center [500, 32] width 7 height 7
select select "**********"
select select
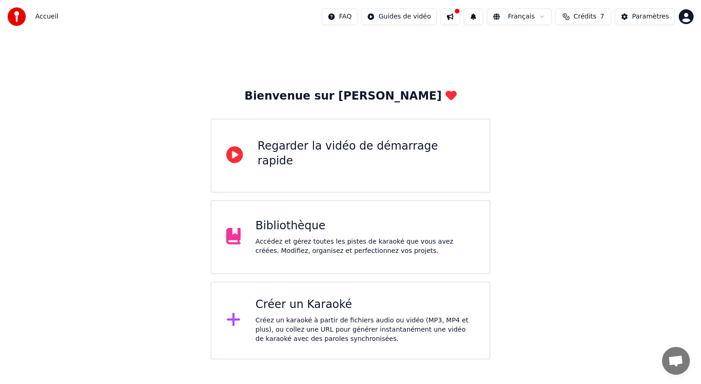
click at [590, 21] on span "Crédits" at bounding box center [584, 16] width 23 height 9
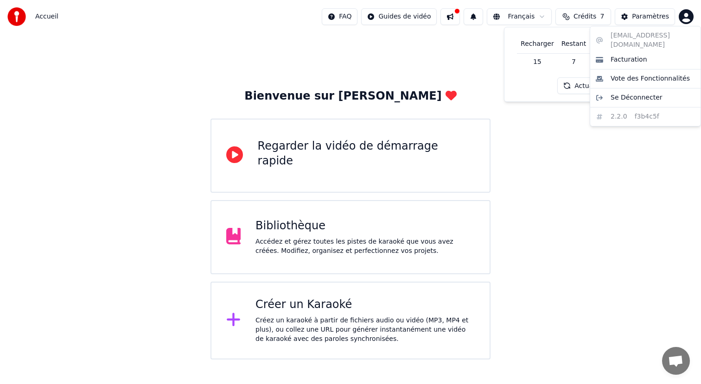
click at [686, 13] on html "Accueil FAQ Guides de vidéo Français Crédits 7 Paramètres Bienvenue sur Youka R…" at bounding box center [350, 180] width 701 height 360
click at [636, 93] on span "Se Déconnecter" at bounding box center [636, 97] width 52 height 9
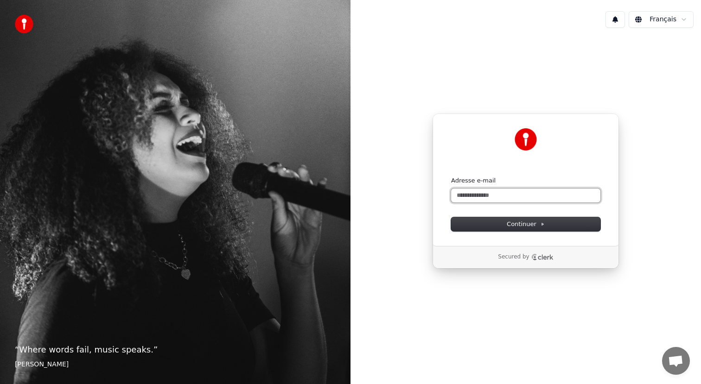
click at [487, 190] on input "Adresse e-mail" at bounding box center [525, 196] width 149 height 14
click at [494, 224] on button "Continuer" at bounding box center [525, 224] width 149 height 14
type input "**********"
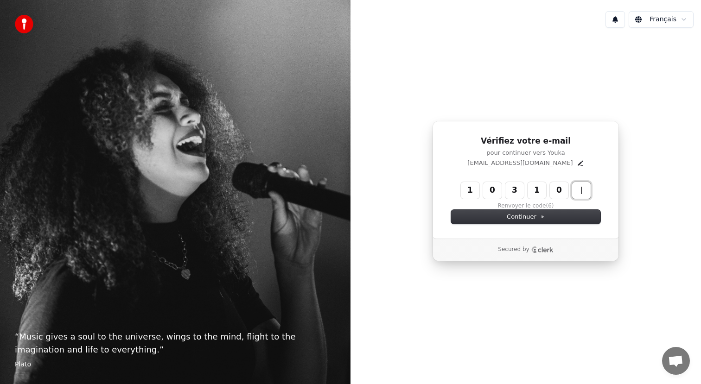
type input "******"
